Goal: Find specific page/section: Find specific page/section

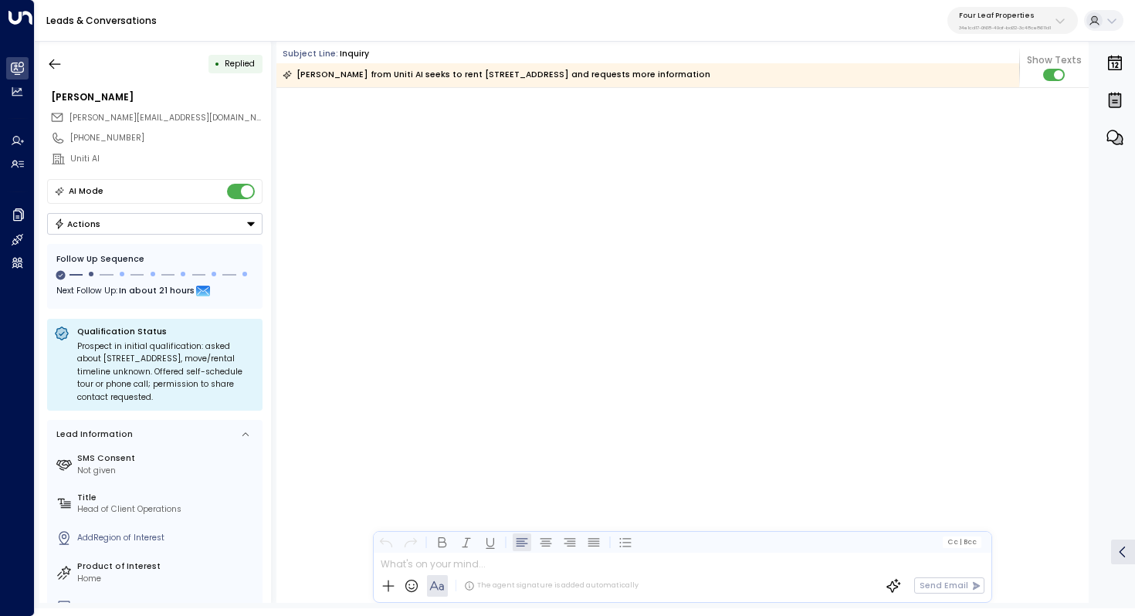
scroll to position [2729, 0]
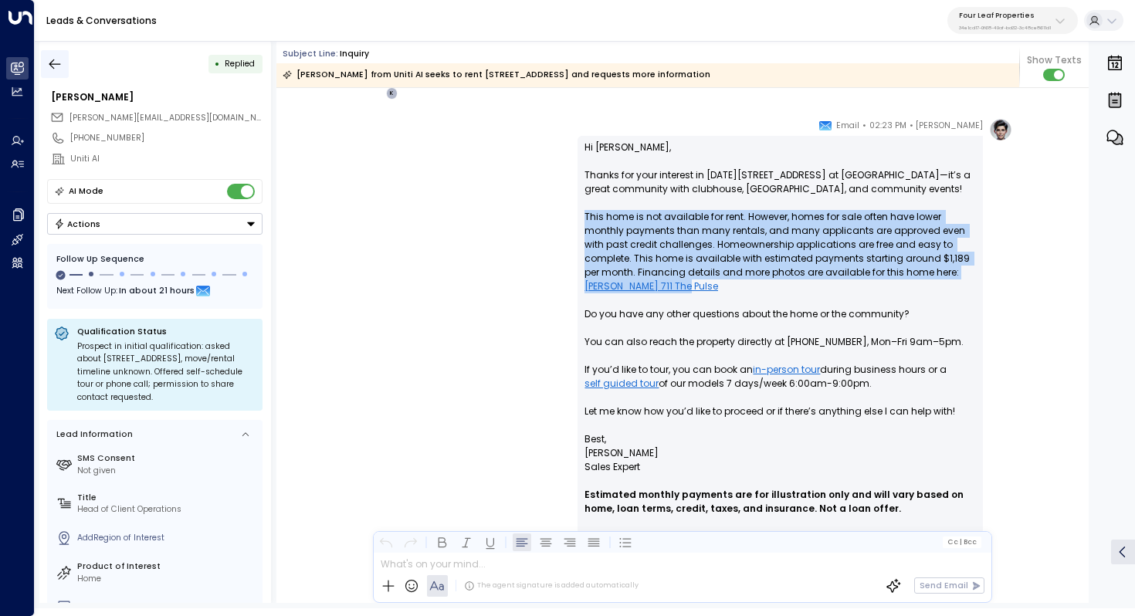
click at [48, 71] on icon "button" at bounding box center [54, 63] width 15 height 15
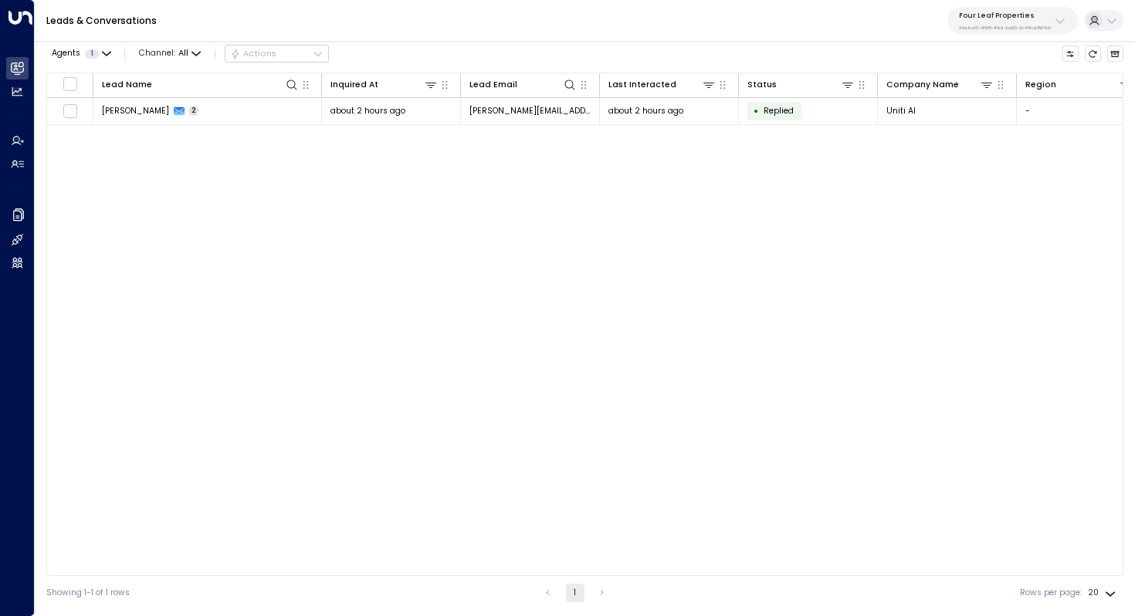
click at [1036, 26] on p "34e1cd17-0f68-49af-bd32-3c48ce8611d1" at bounding box center [1005, 28] width 92 height 6
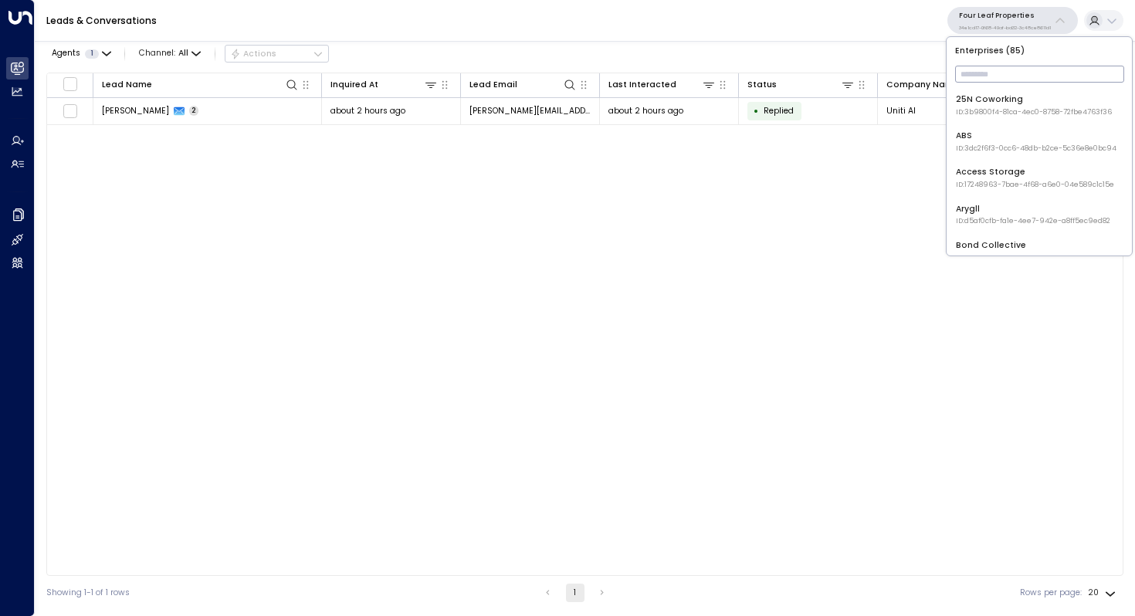
click at [987, 74] on input "text" at bounding box center [1039, 74] width 169 height 25
type input "*****"
click at [996, 102] on div "StorQuest ID: 95e12634-a2b0-4ea9-845a-0bcfa50e2d19" at bounding box center [1038, 105] width 164 height 24
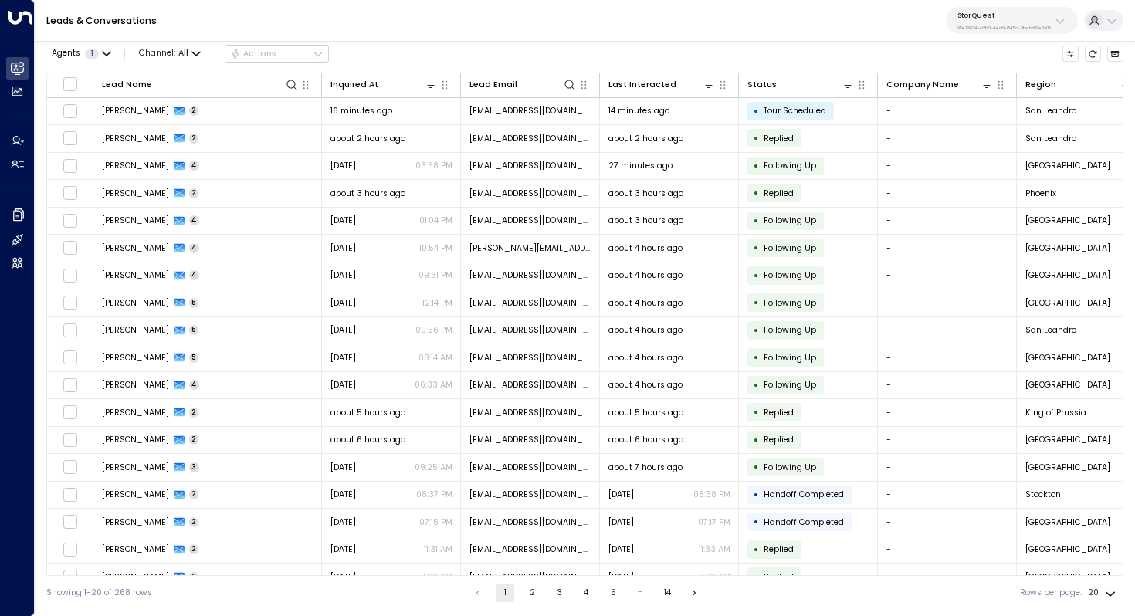
click at [531, 587] on button "2" at bounding box center [532, 593] width 19 height 19
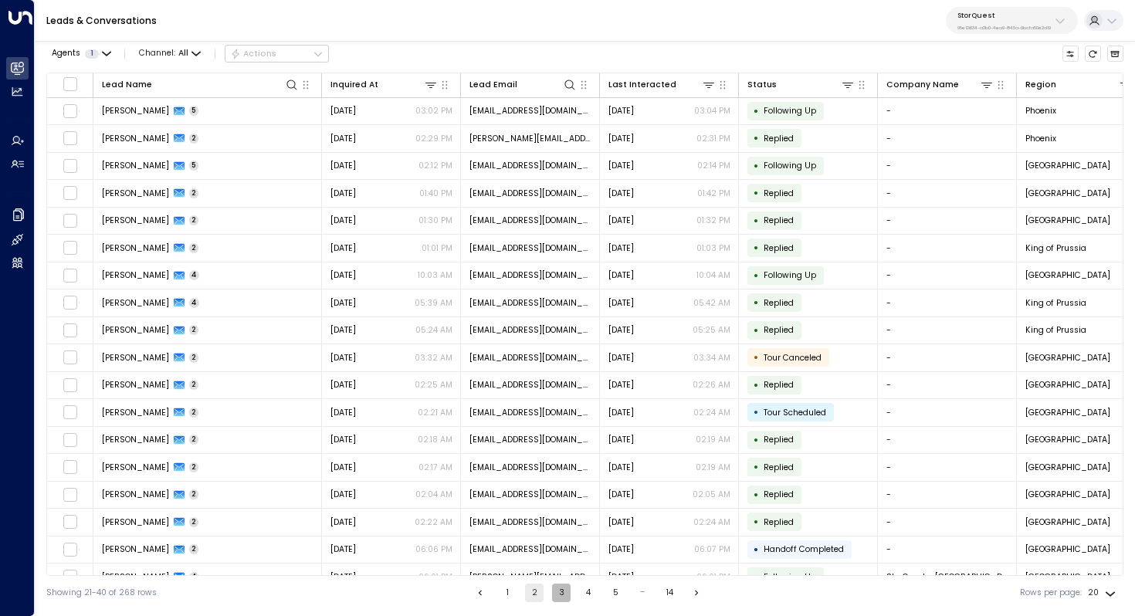
click at [558, 591] on button "3" at bounding box center [561, 593] width 19 height 19
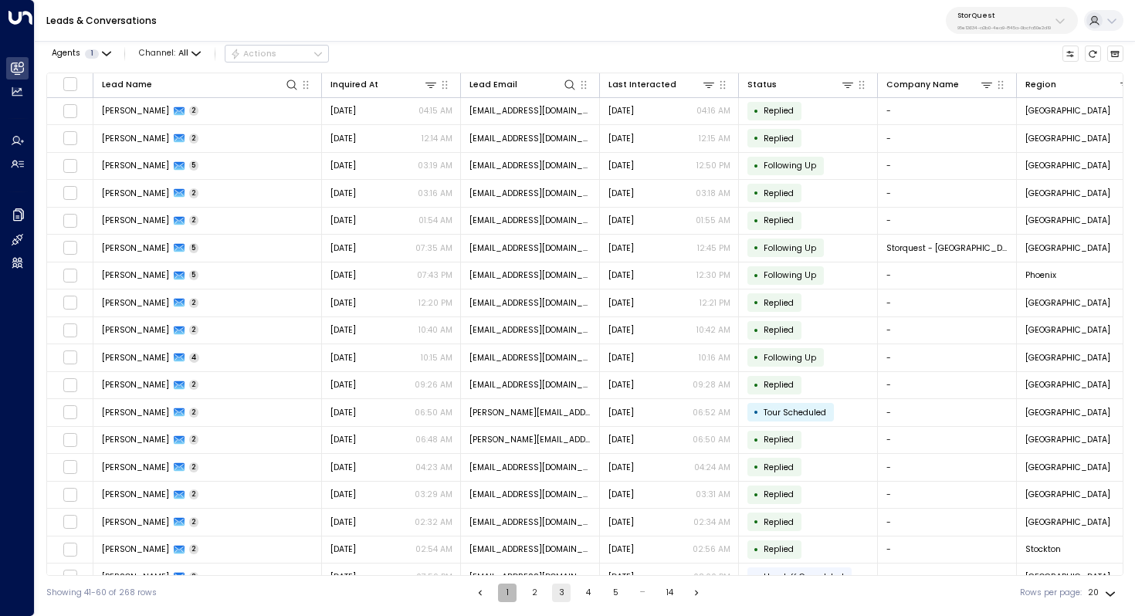
click at [506, 592] on button "1" at bounding box center [507, 593] width 19 height 19
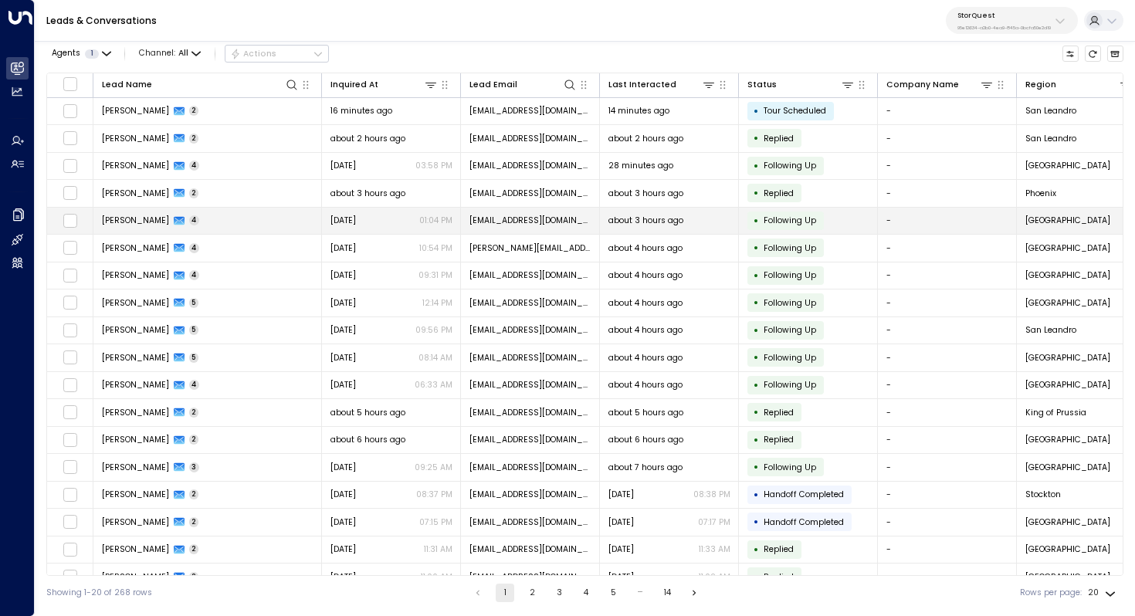
click at [207, 213] on td "Sandra Martinez 4" at bounding box center [207, 221] width 229 height 27
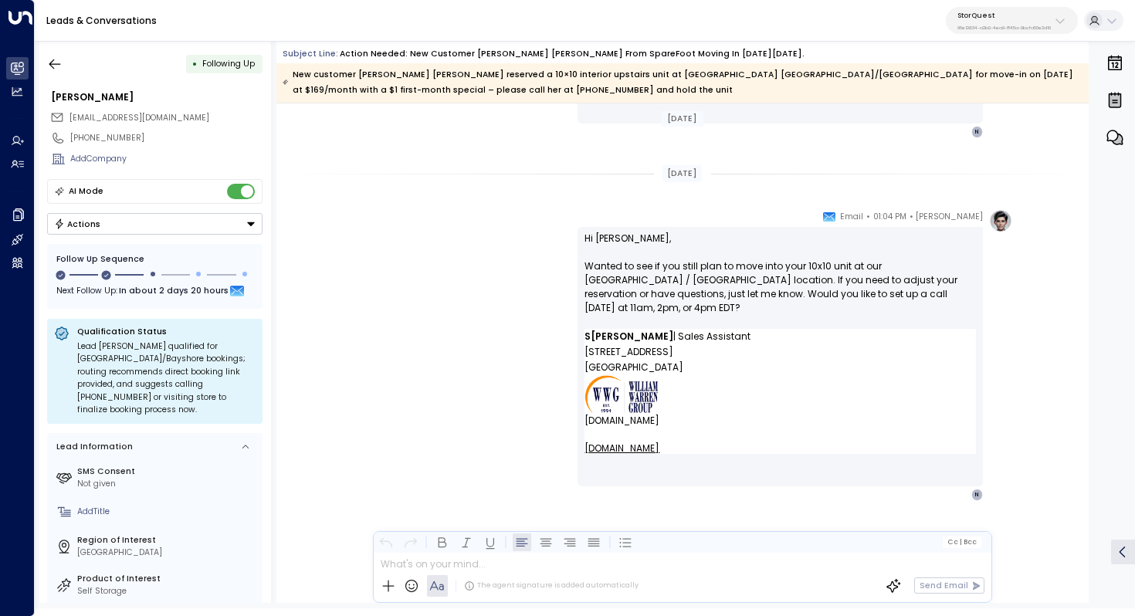
scroll to position [2096, 0]
drag, startPoint x: 779, startPoint y: 268, endPoint x: 779, endPoint y: 282, distance: 13.9
click at [779, 282] on p "Hi Sandra, Wanted to see if you still plan to move into your 10x10 unit at our …" at bounding box center [780, 280] width 391 height 97
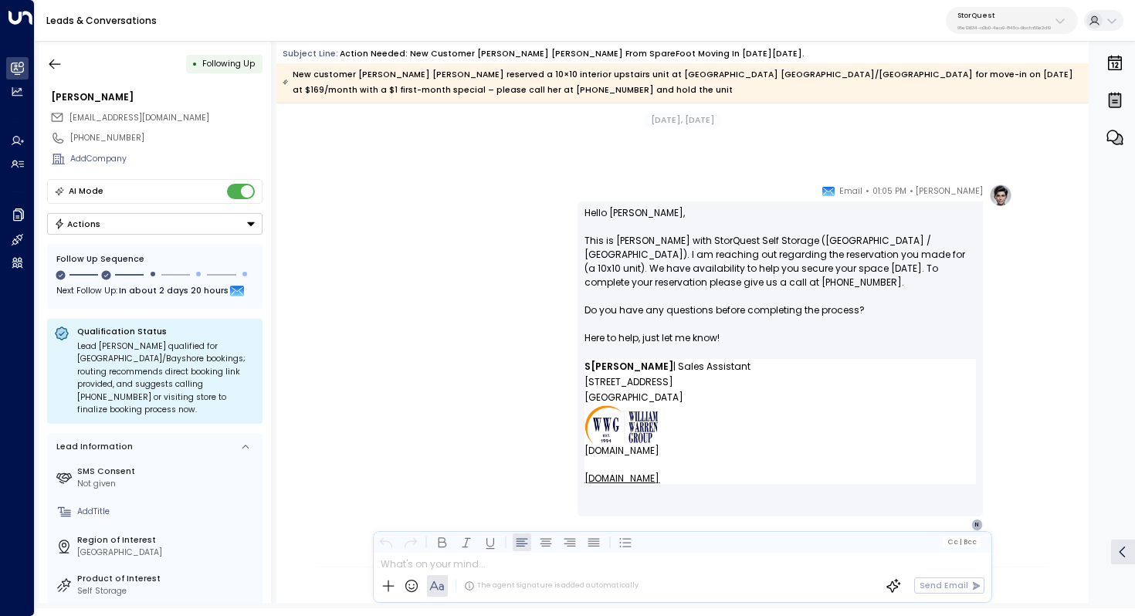
scroll to position [1341, 0]
click at [739, 245] on p "Hello Sandra, This is Sarah with StorQuest Self Storage (Redwood City / Bayshor…" at bounding box center [780, 281] width 391 height 153
click at [747, 246] on p "Hello Sandra, This is Sarah with StorQuest Self Storage (Redwood City / Bayshor…" at bounding box center [780, 281] width 391 height 153
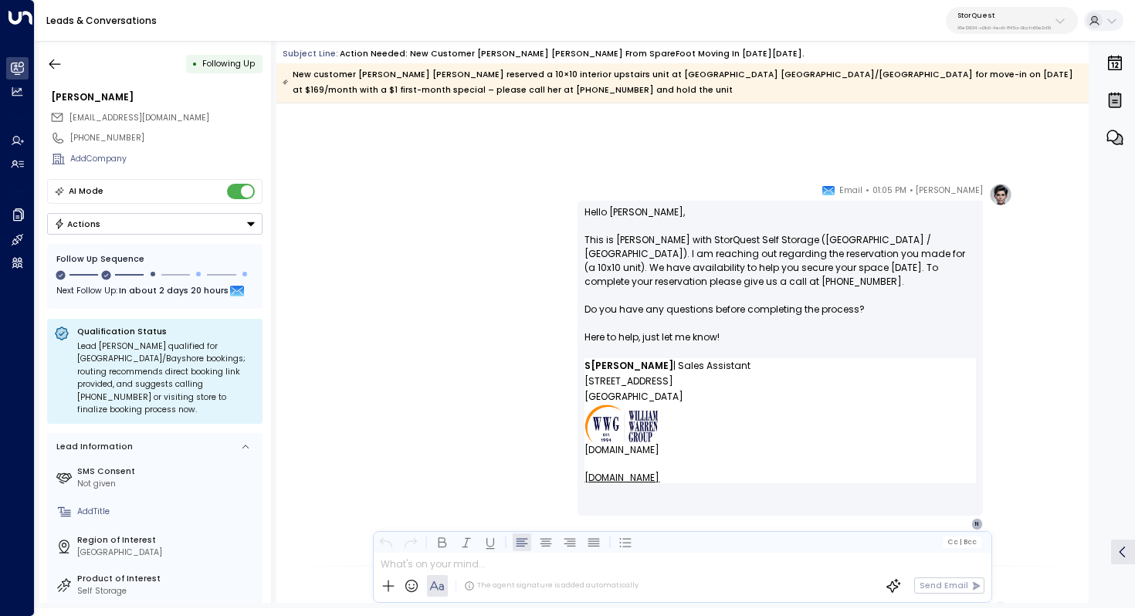
scroll to position [1368, 0]
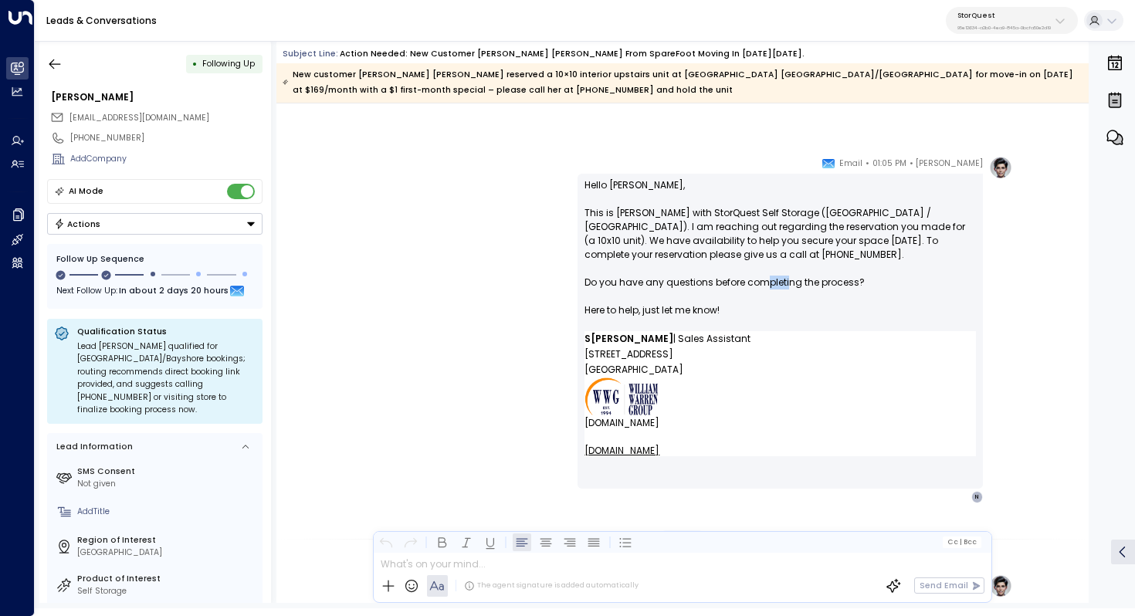
drag, startPoint x: 786, startPoint y: 286, endPoint x: 764, endPoint y: 286, distance: 21.6
click at [765, 286] on p "Hello Sandra, This is Sarah with StorQuest Self Storage (Redwood City / Bayshor…" at bounding box center [780, 254] width 391 height 153
click at [764, 286] on p "Hello Sandra, This is Sarah with StorQuest Self Storage (Redwood City / Bayshor…" at bounding box center [780, 254] width 391 height 153
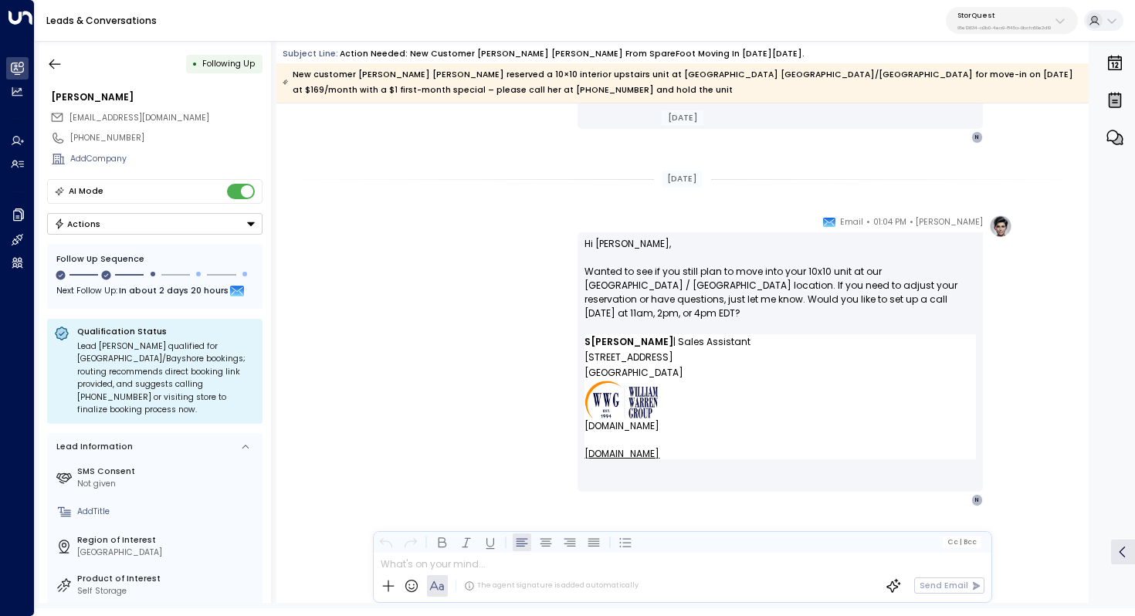
scroll to position [2096, 0]
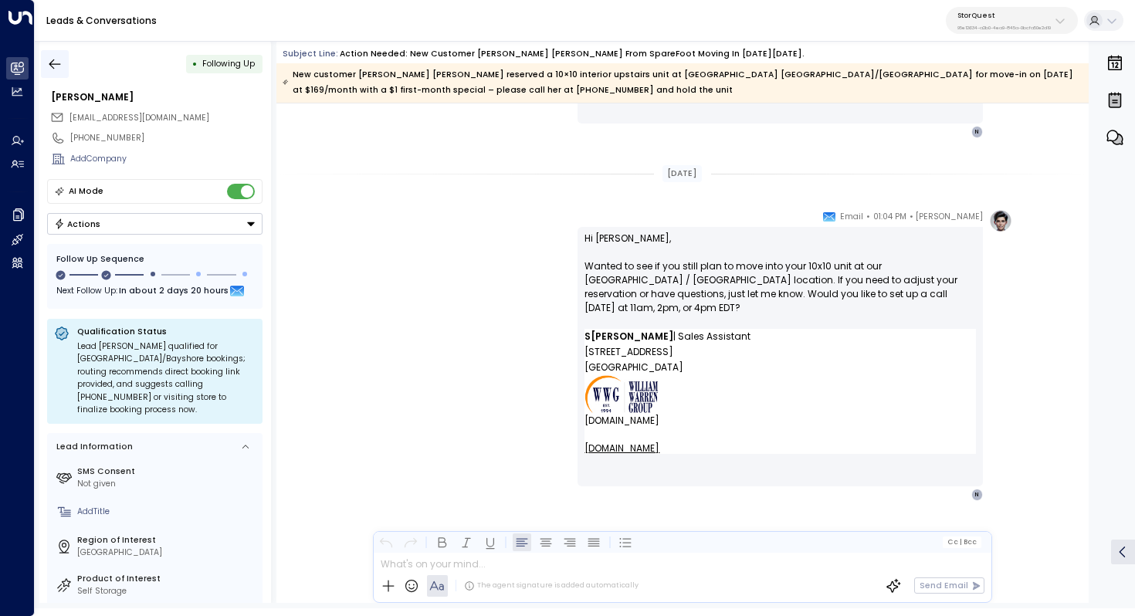
click at [60, 67] on icon "button" at bounding box center [54, 63] width 15 height 15
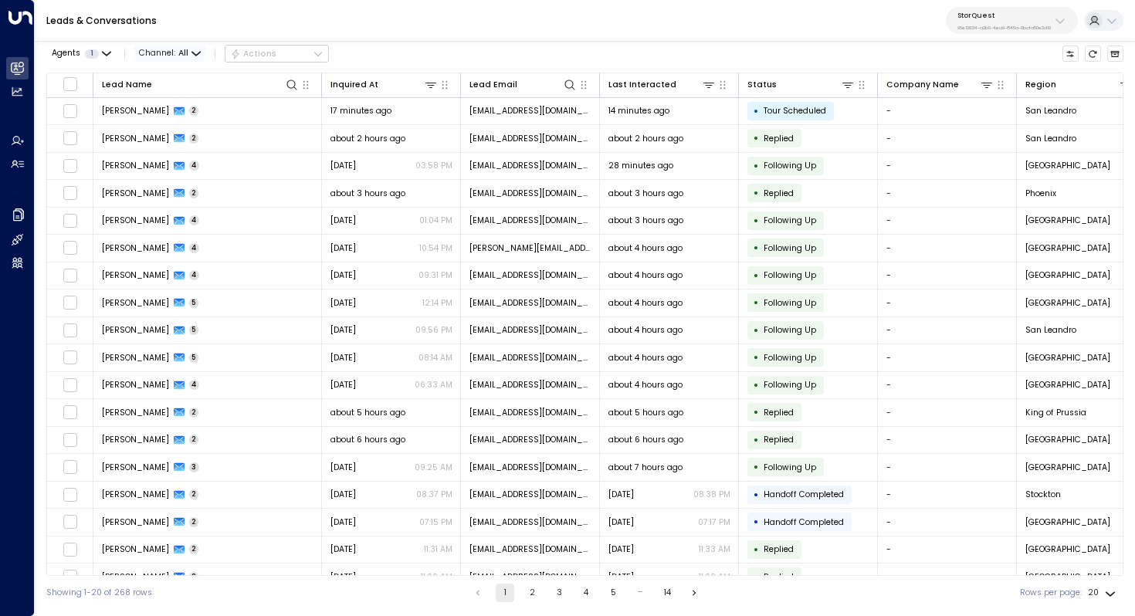
click at [195, 55] on icon "button" at bounding box center [195, 53] width 8 height 3
click at [174, 164] on span "Web Chat" at bounding box center [173, 164] width 44 height 12
